Goal: Task Accomplishment & Management: Use online tool/utility

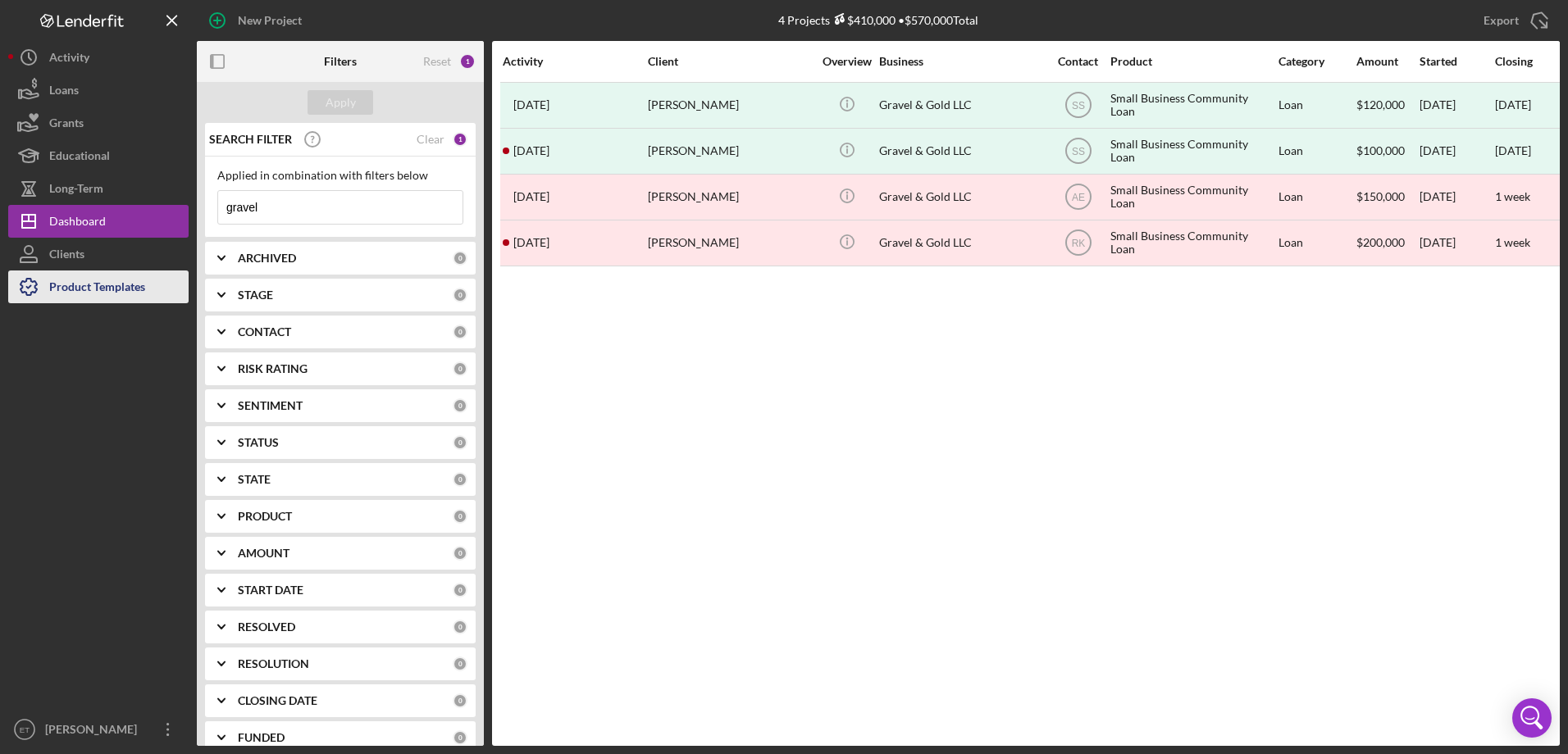
click at [134, 288] on div "Product Templates" at bounding box center [97, 289] width 96 height 37
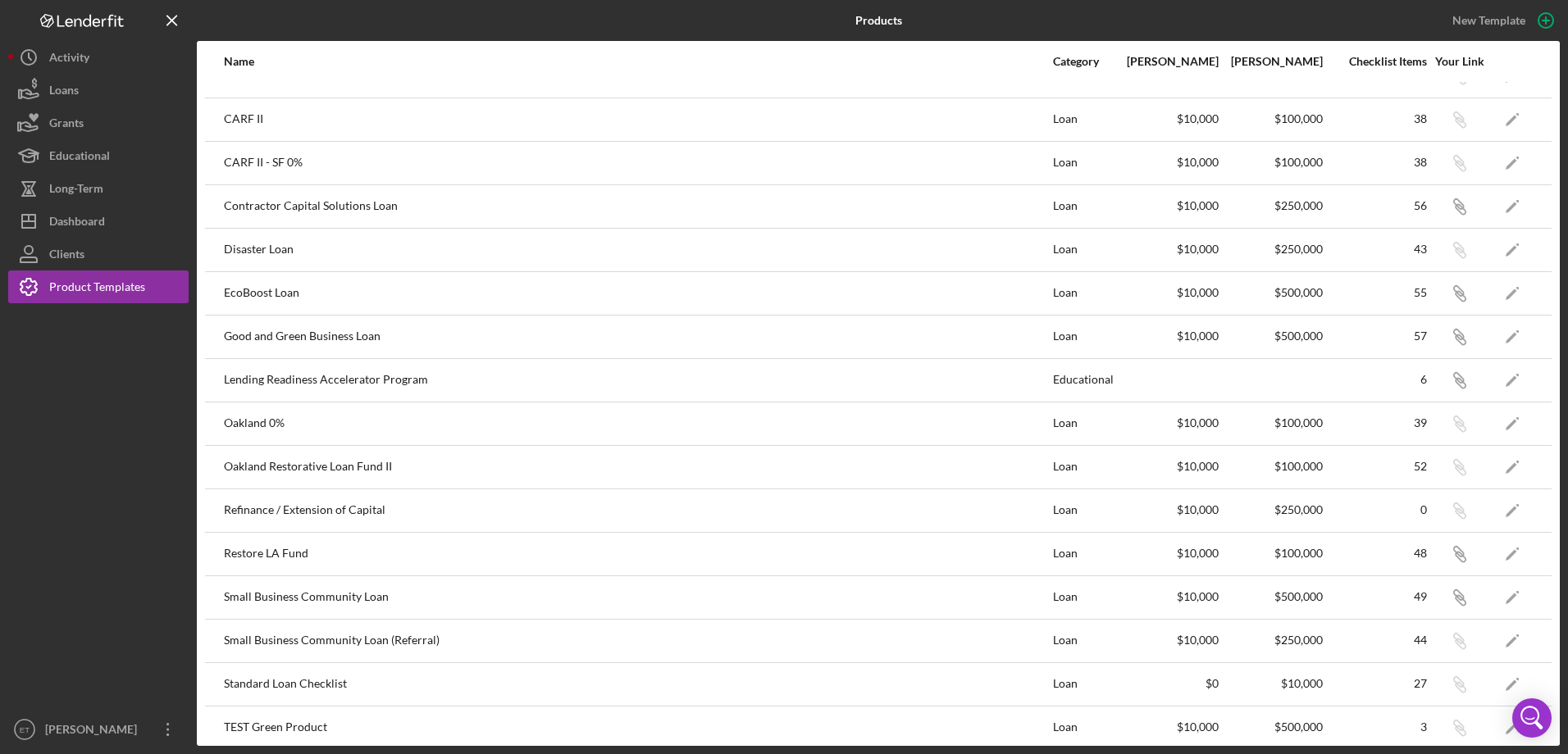
scroll to position [40, 0]
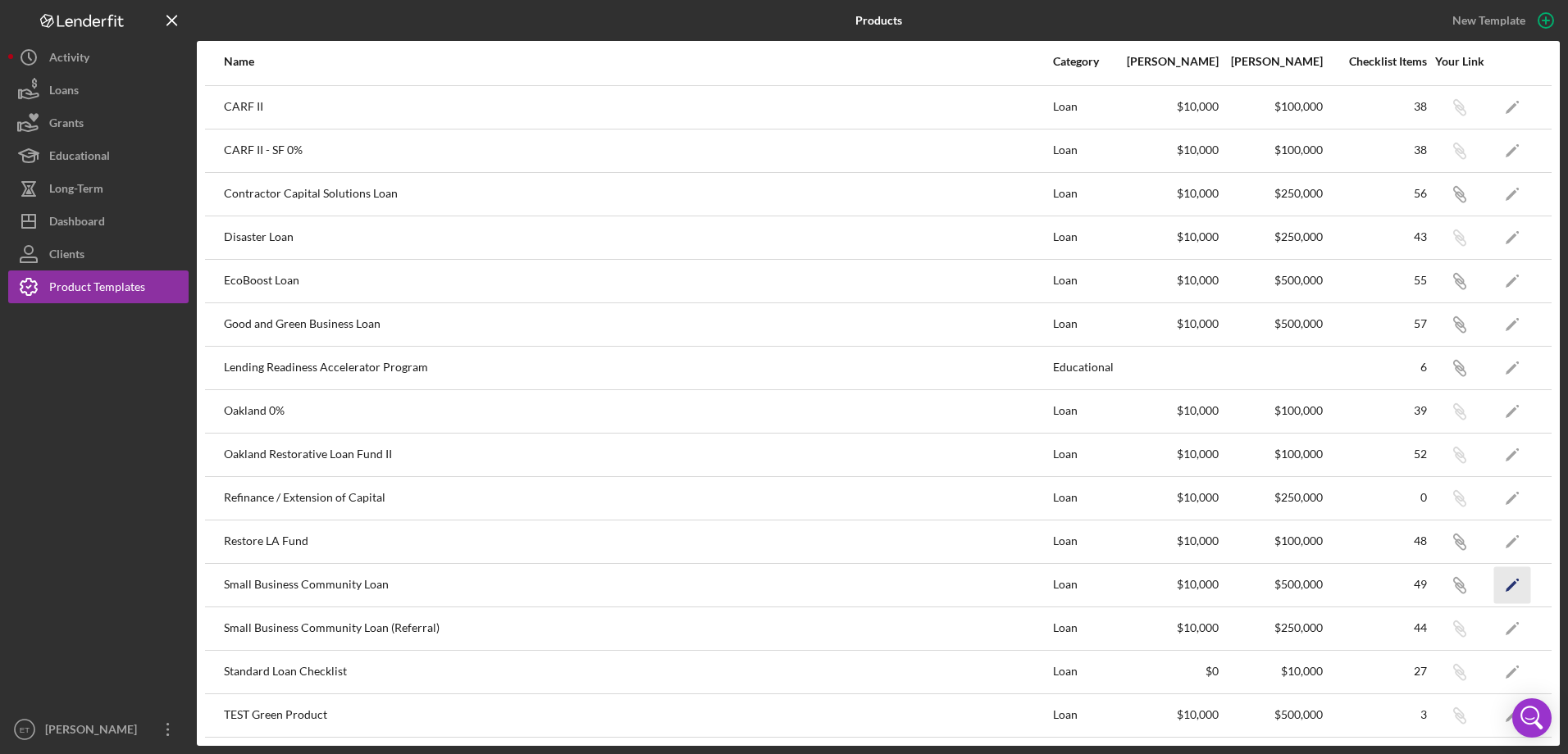
click at [1253, 577] on icon "Icon/Edit" at bounding box center [1512, 584] width 37 height 37
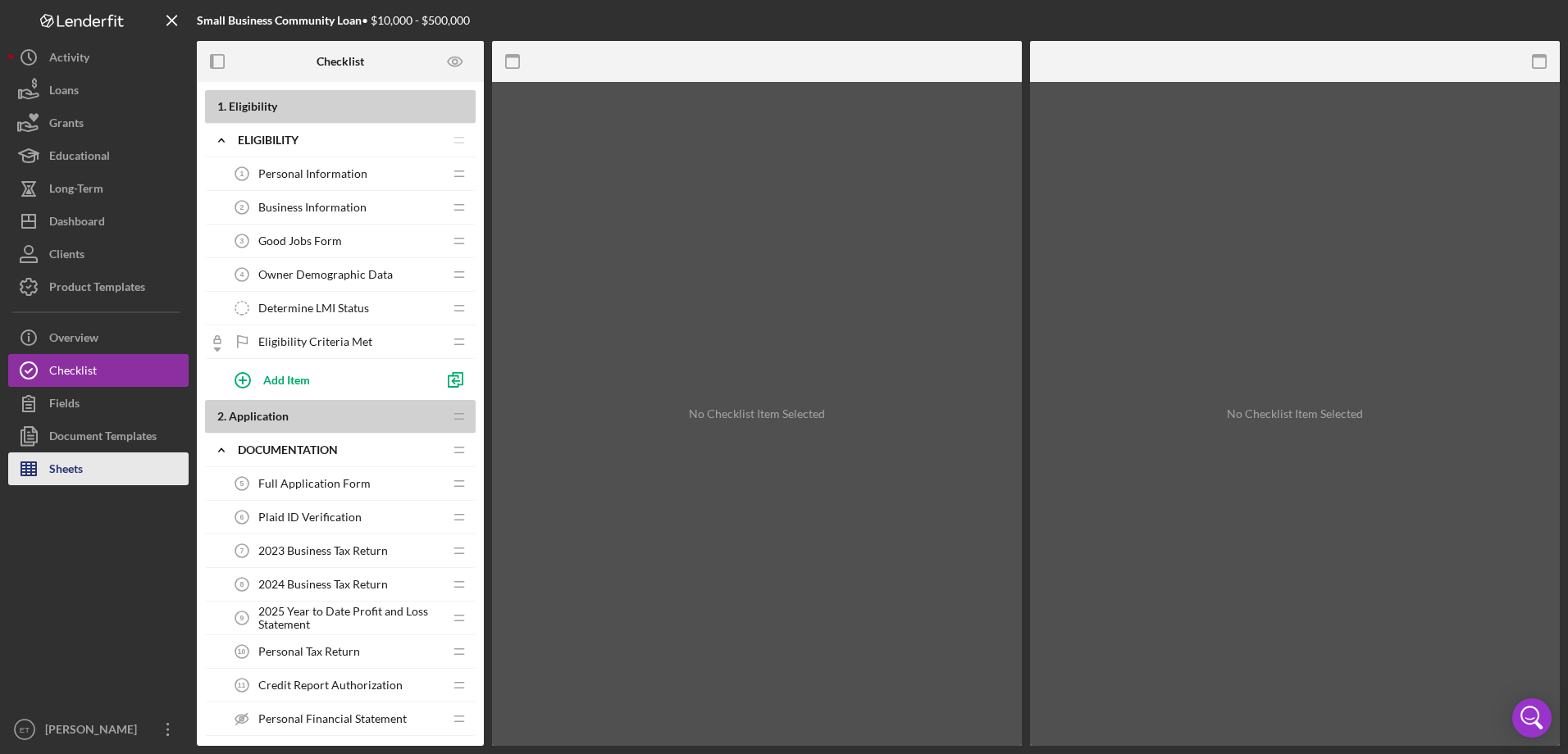
click at [89, 475] on button "Sheets" at bounding box center [99, 469] width 181 height 32
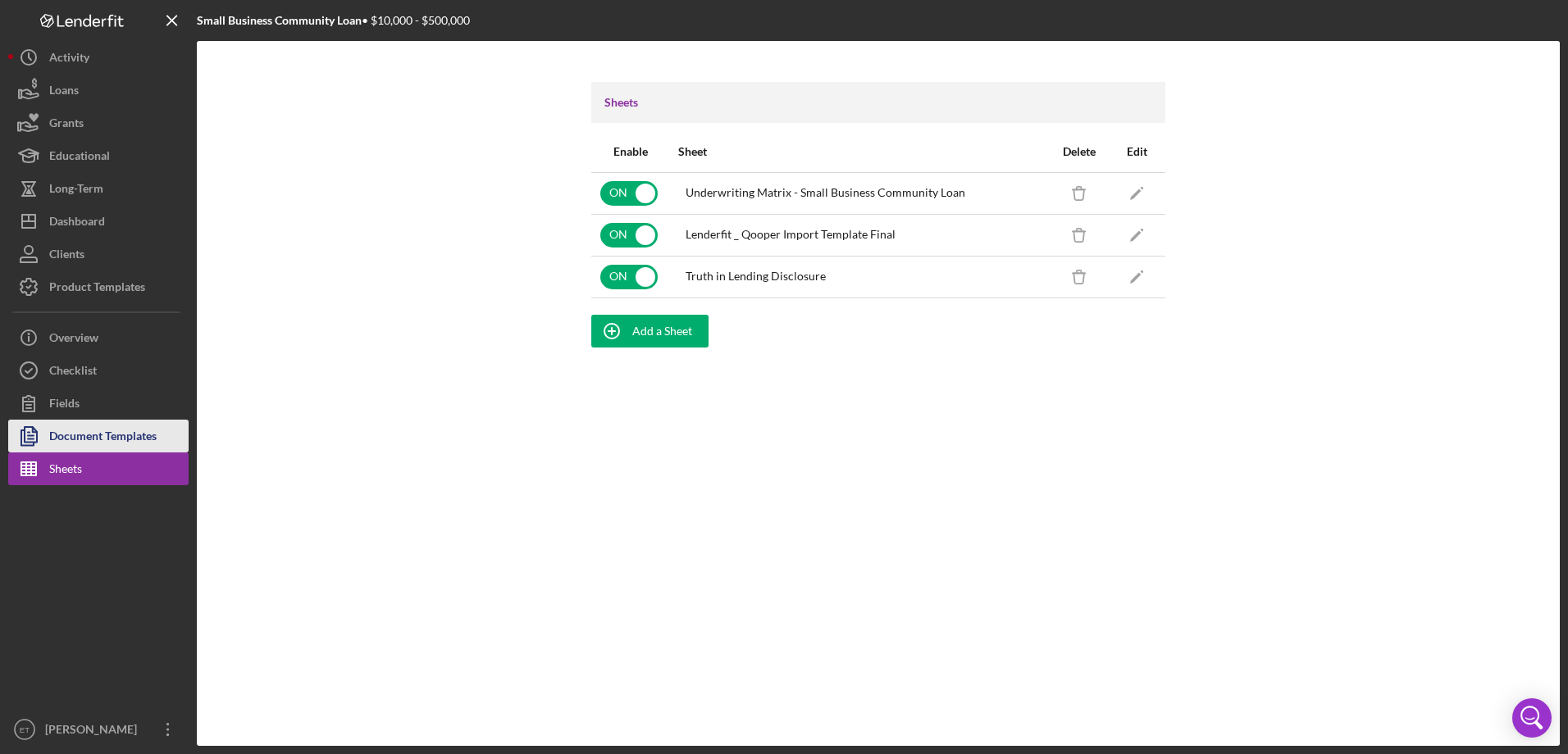
click at [147, 426] on div "Document Templates" at bounding box center [103, 438] width 107 height 37
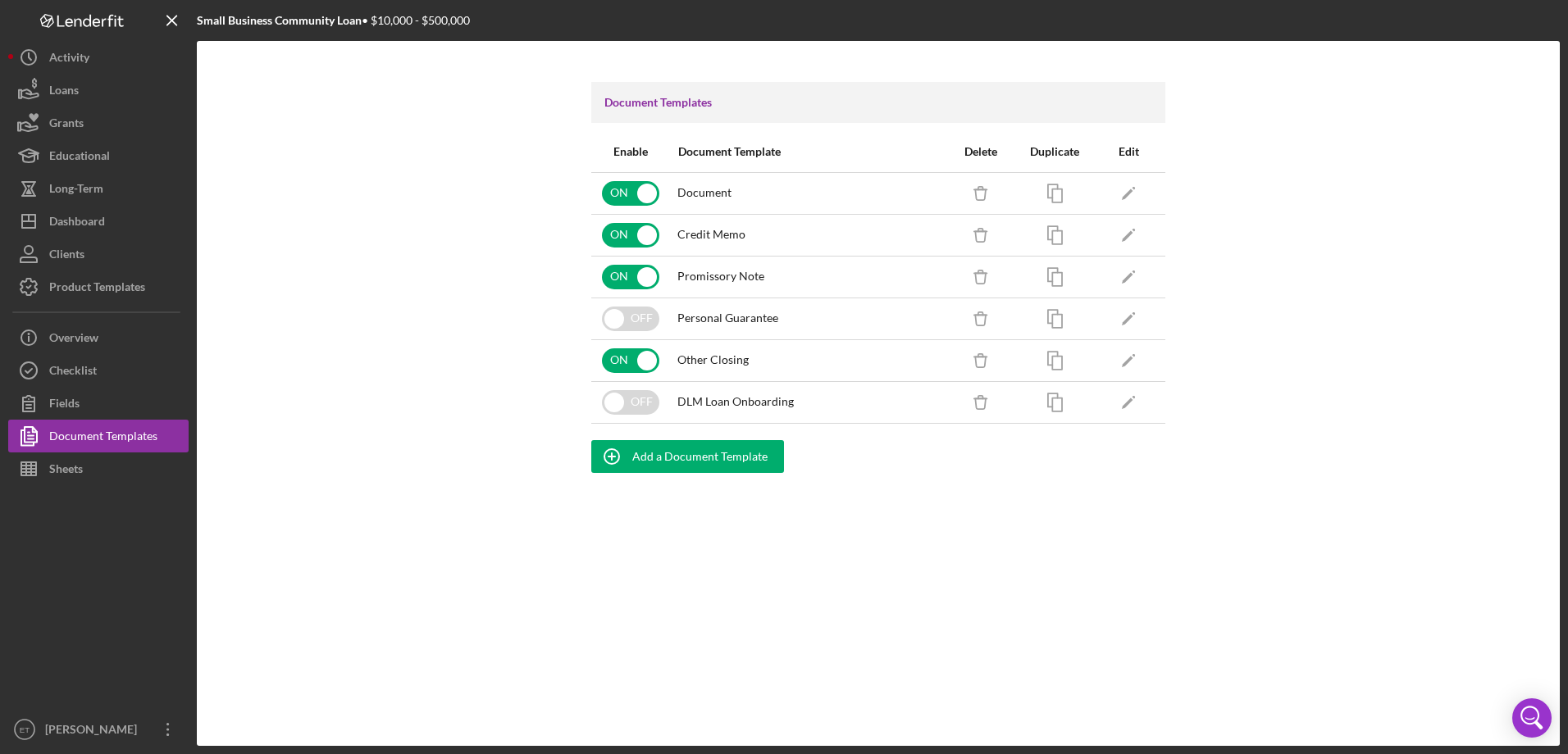
click at [1150, 409] on div "Icon/Edit" at bounding box center [1128, 402] width 57 height 41
click at [1144, 409] on icon "Icon/Edit" at bounding box center [1128, 401] width 37 height 37
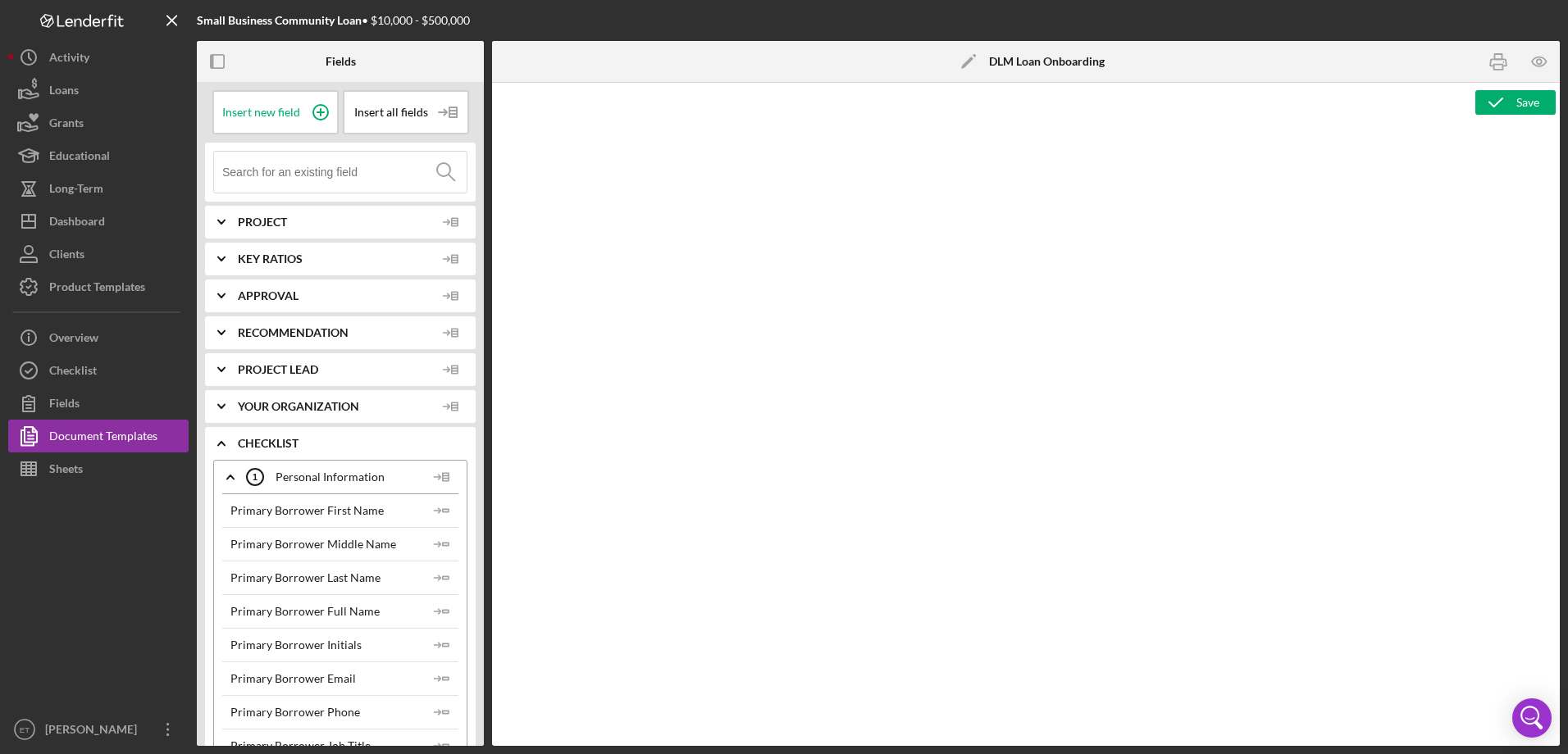
type textarea "<p>Owners Participants Information</p> <p>Owner 1:</p> <table style="width: 622…"
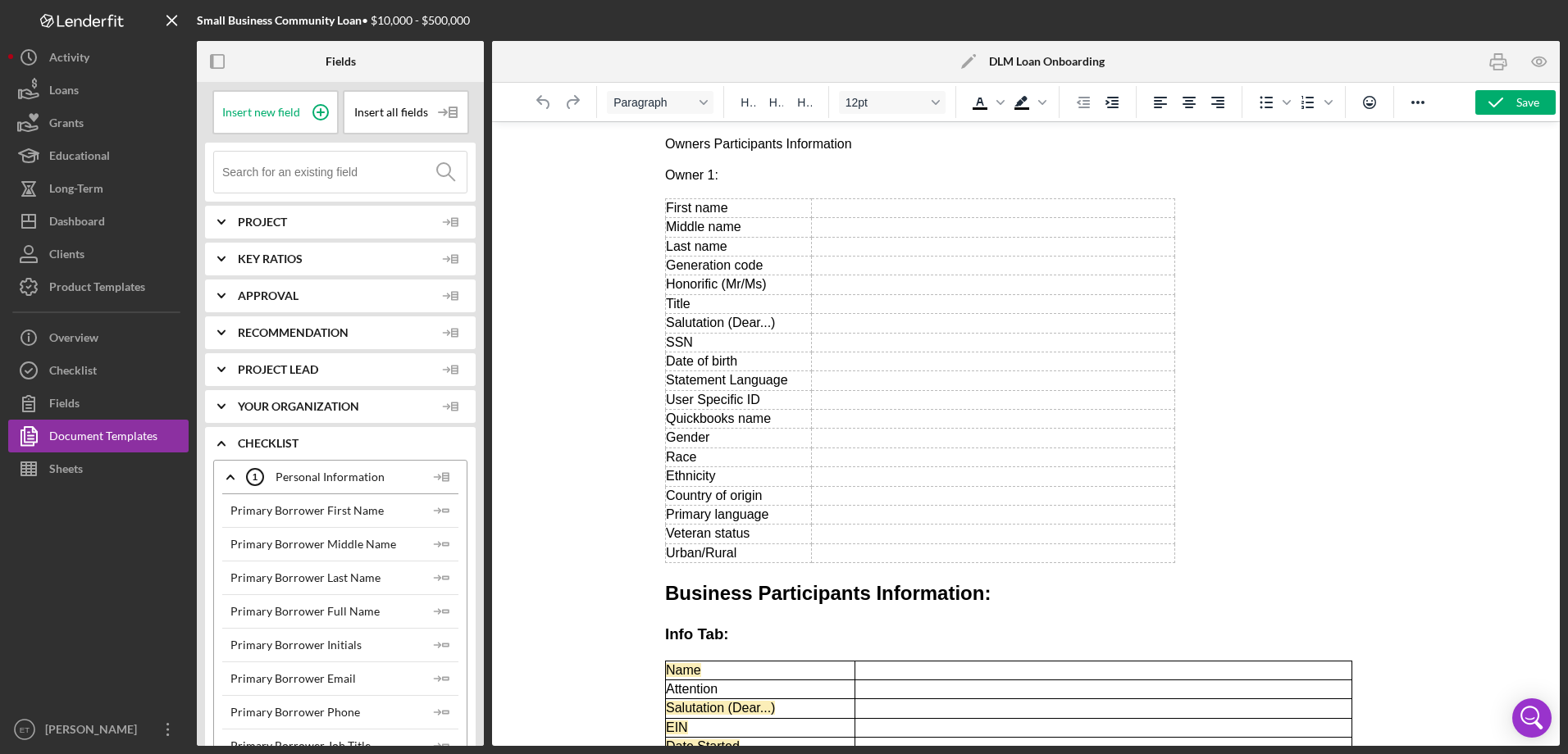
click at [1253, 488] on div at bounding box center [1025, 433] width 1068 height 624
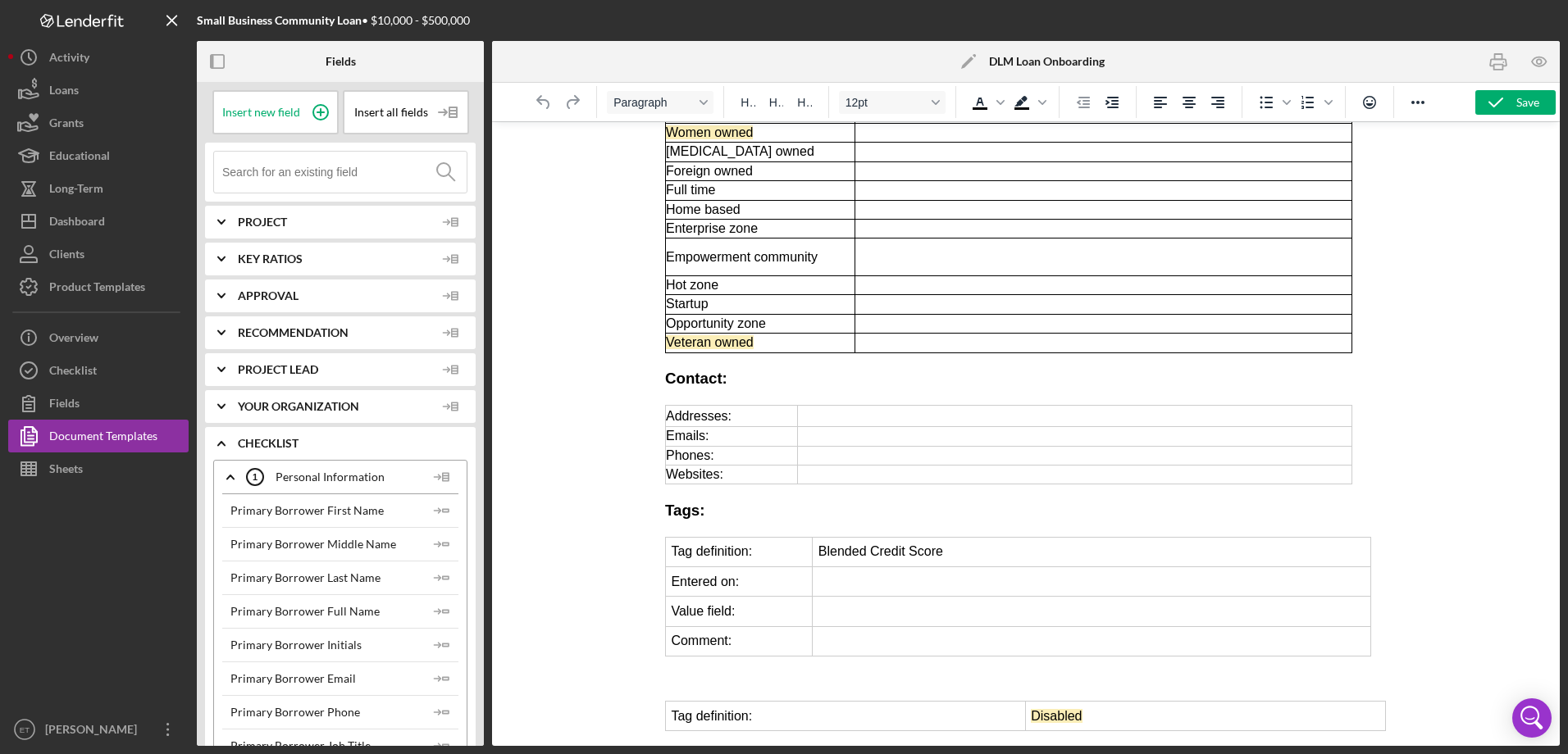
scroll to position [1200, 0]
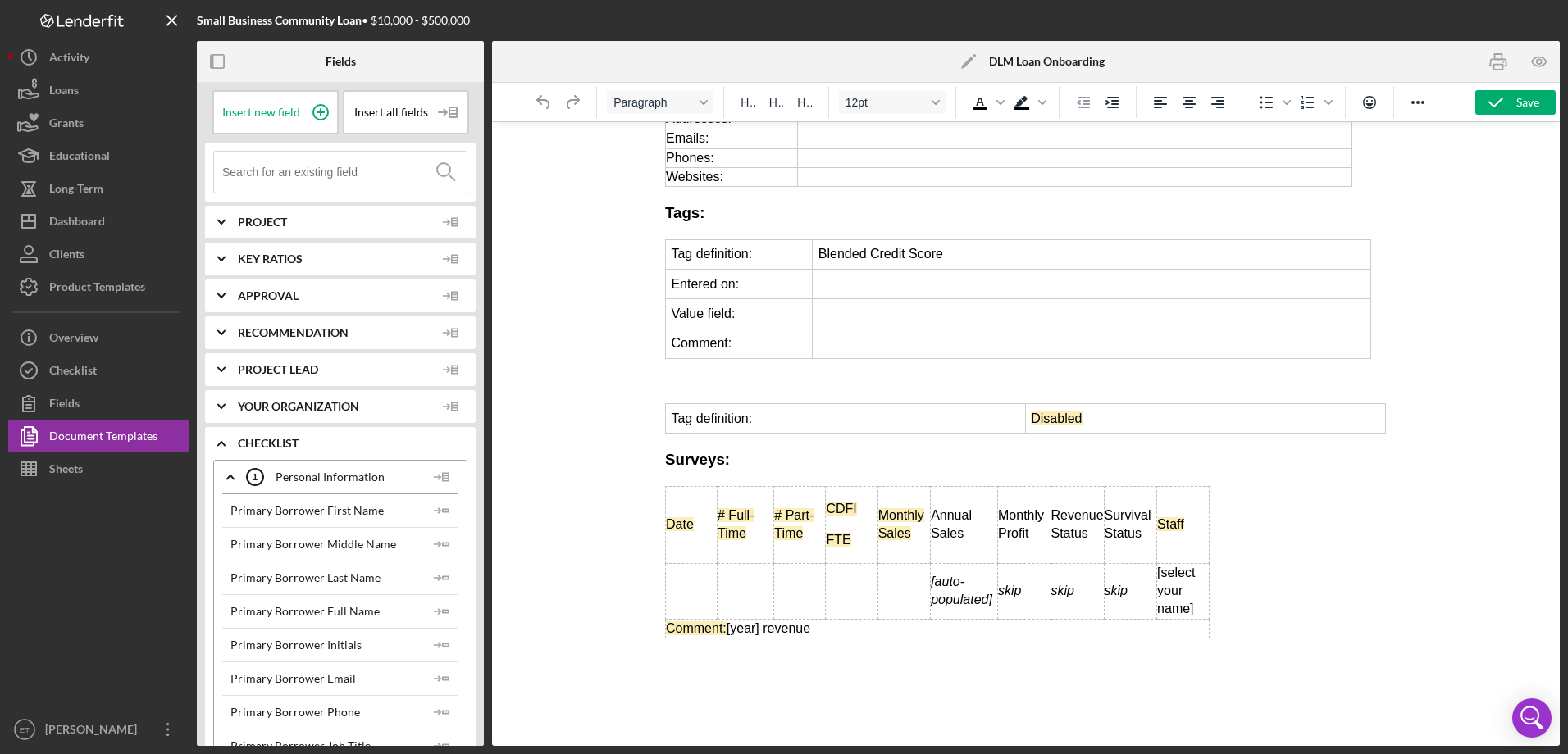
click at [0, 0] on button "Loans" at bounding box center [0, 0] width 0 height 0
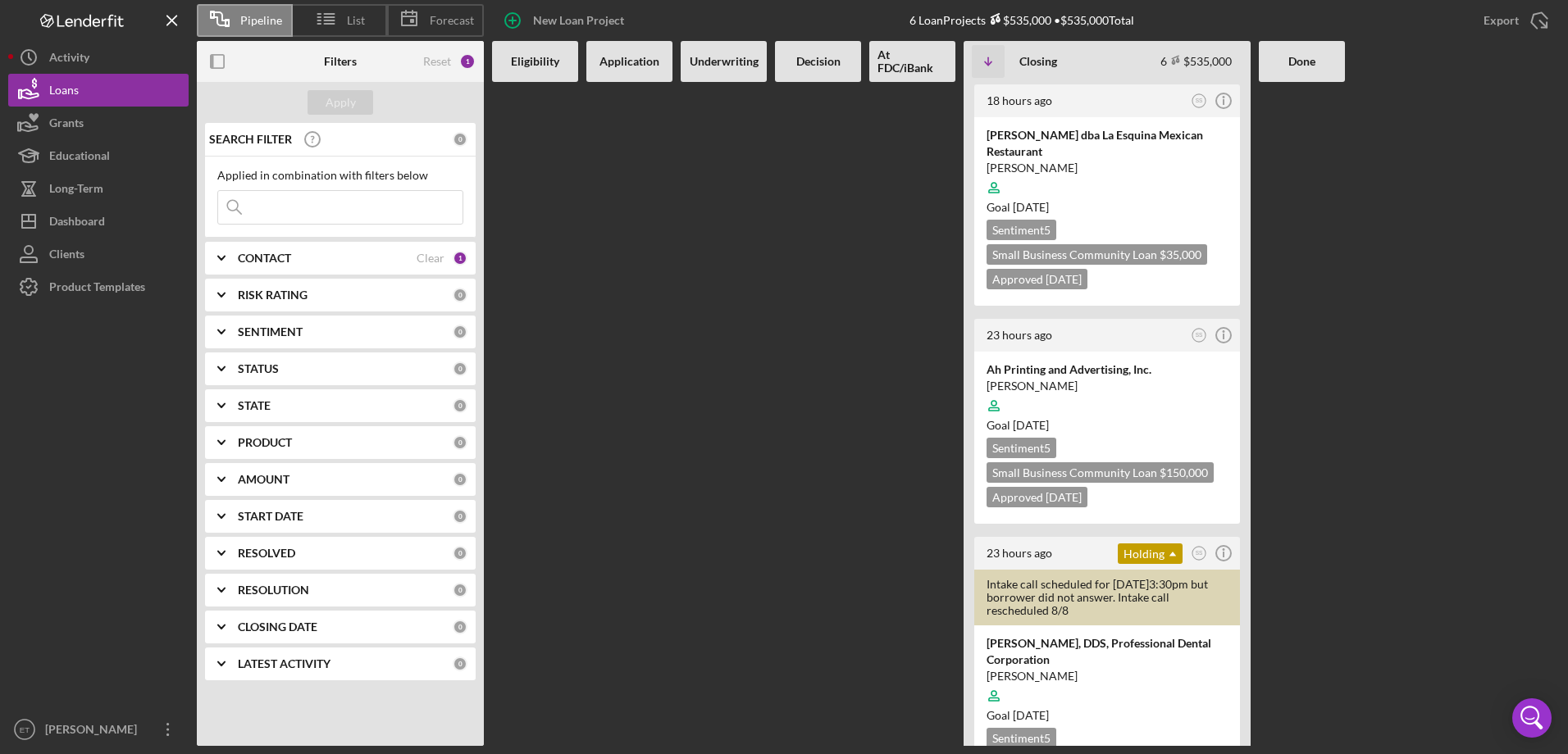
click at [291, 259] on b "CONTACT" at bounding box center [264, 257] width 54 height 13
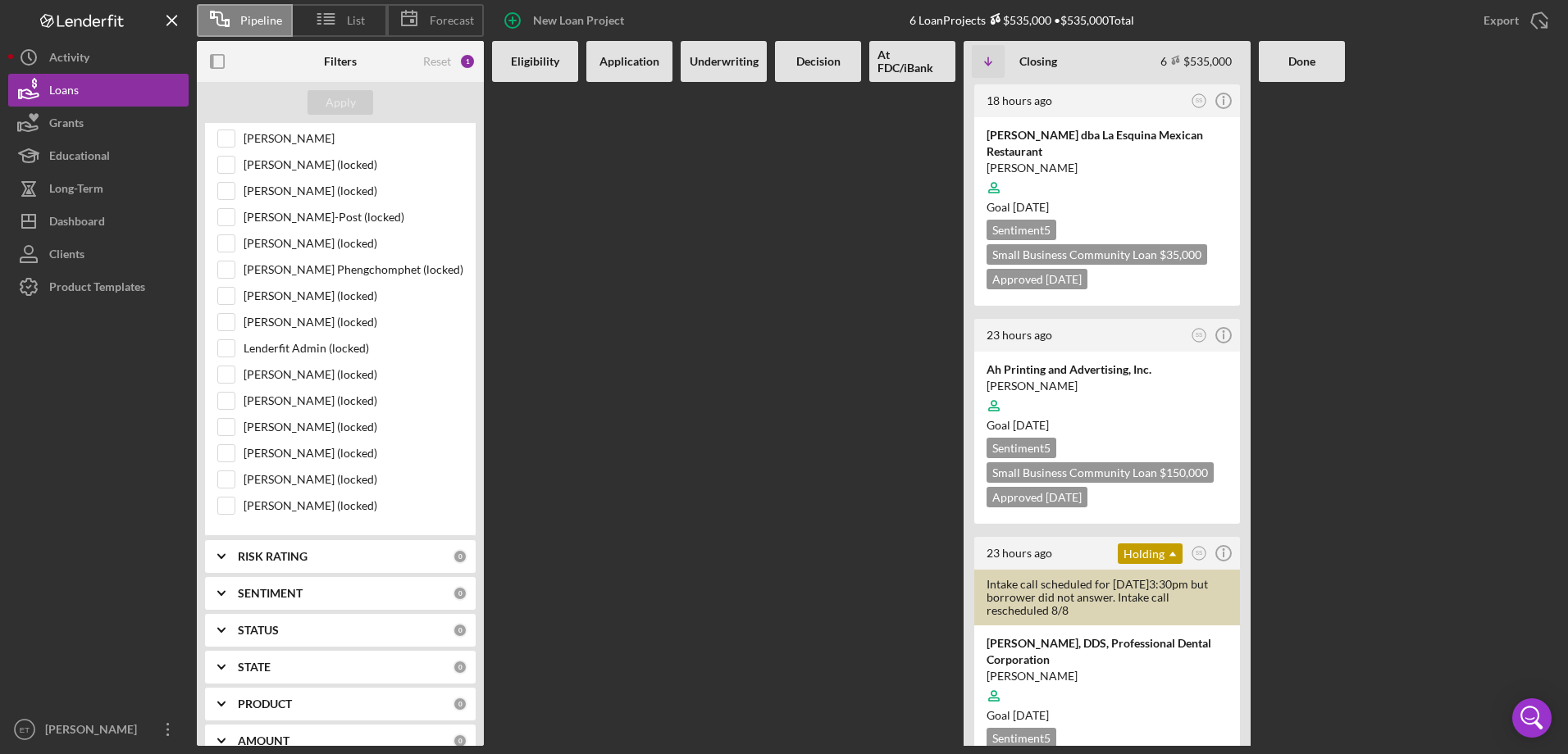
scroll to position [947, 0]
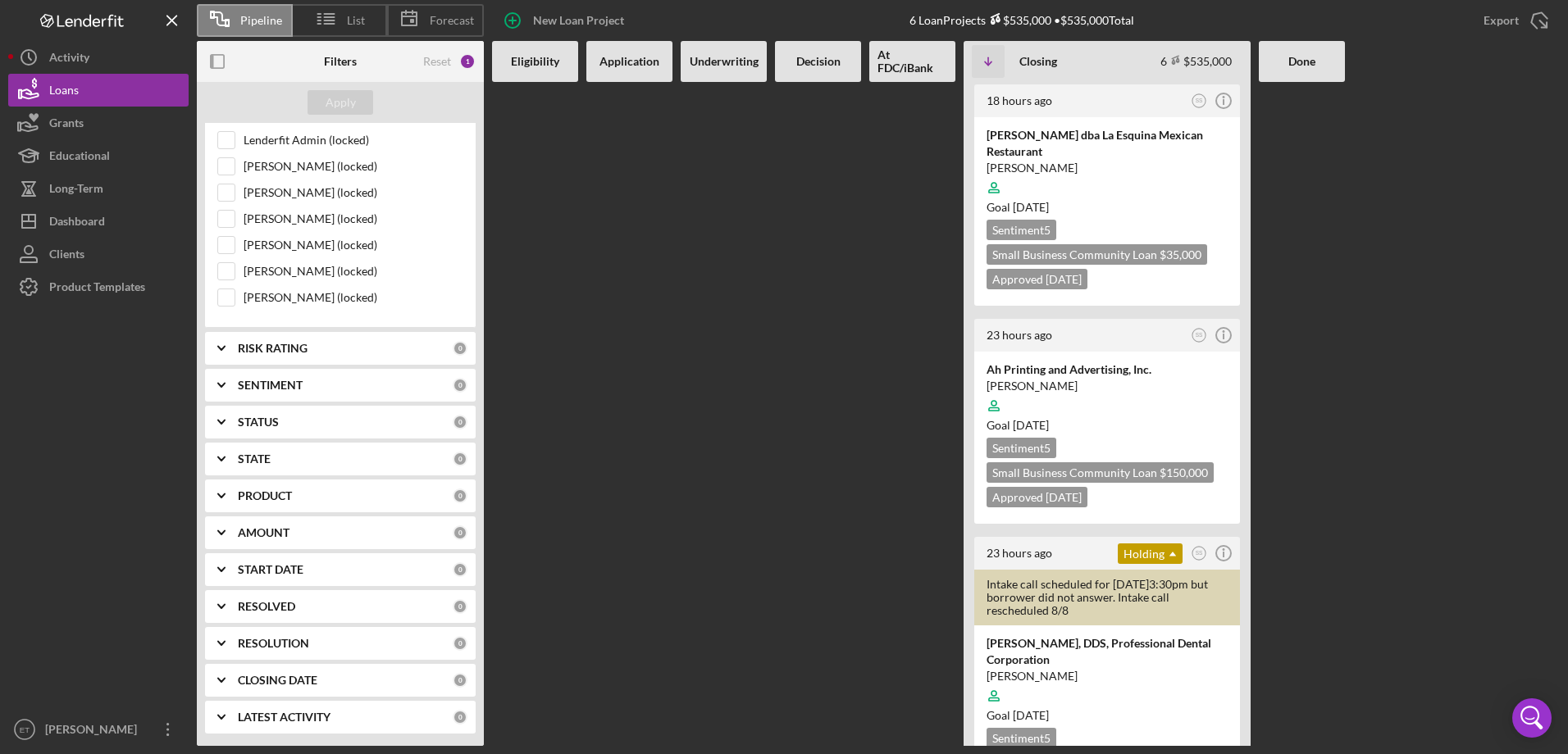
click at [1253, 554] on div at bounding box center [1301, 414] width 86 height 665
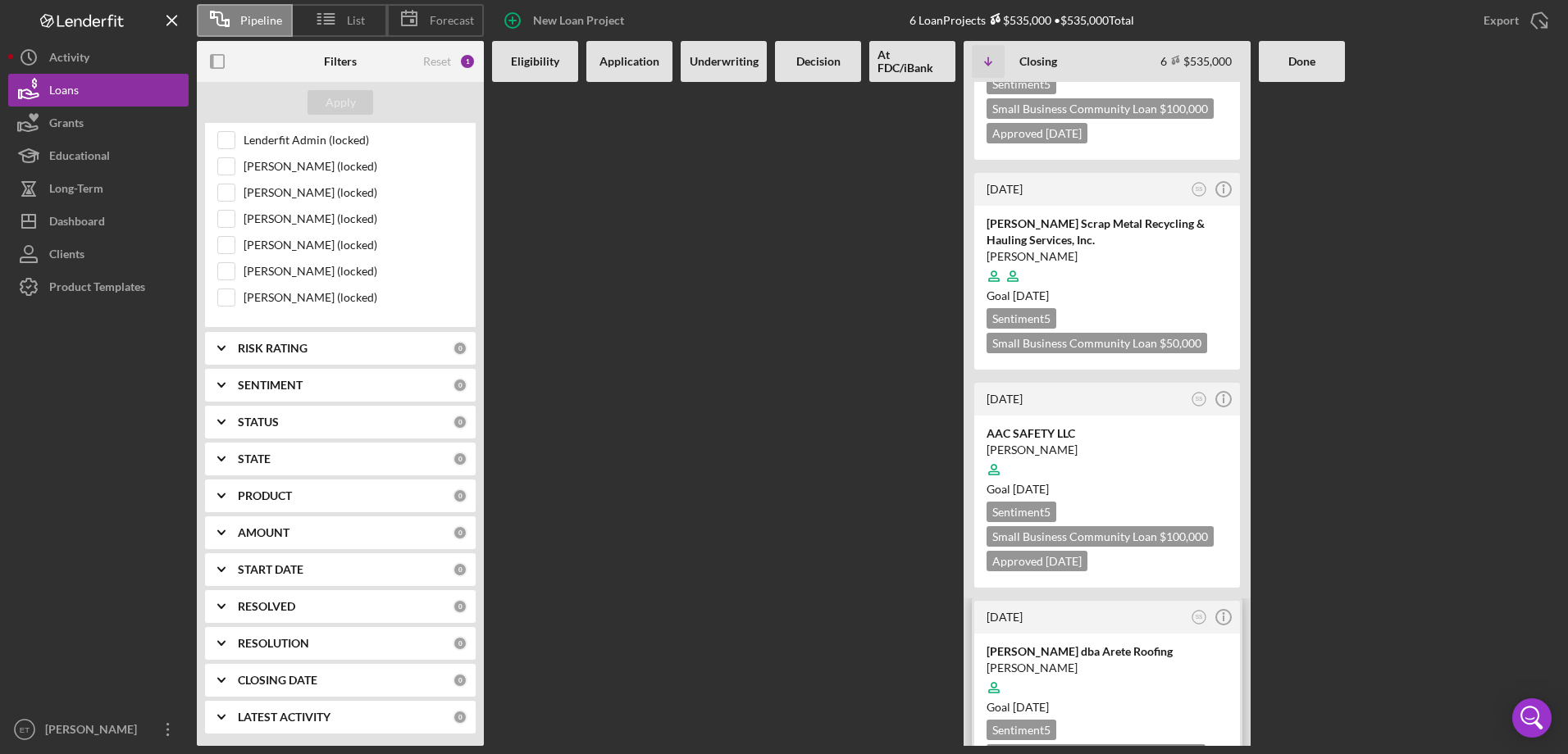
scroll to position [725, 0]
